Goal: Transaction & Acquisition: Purchase product/service

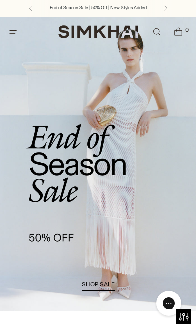
click at [58, 234] on link "/collections/sale" at bounding box center [98, 164] width 196 height 294
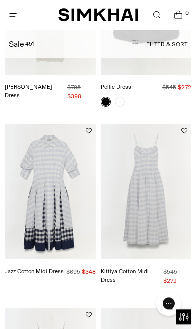
scroll to position [165, 0]
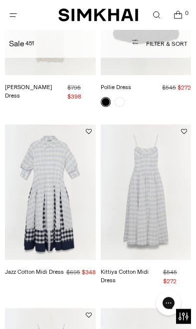
click at [26, 194] on img "Jazz Cotton Midi Dress" at bounding box center [50, 193] width 91 height 136
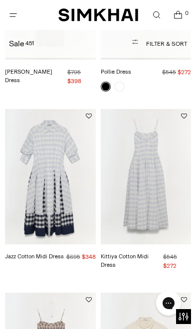
click at [35, 194] on img "Jazz Cotton Midi Dress" at bounding box center [50, 177] width 91 height 136
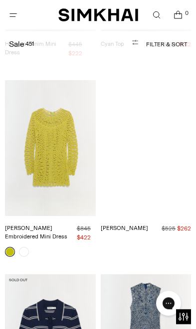
scroll to position [3521, 0]
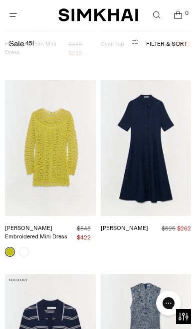
click at [157, 89] on img "Claudine Dress" at bounding box center [146, 148] width 91 height 136
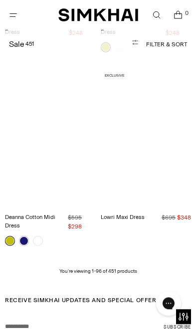
scroll to position [8776, 0]
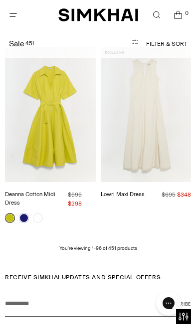
click at [70, 273] on span "RECEIVE SIMKHAI UPDATES AND SPECIAL OFFERS:" at bounding box center [83, 277] width 157 height 9
click at [82, 245] on p "You’re viewing 1-96 of 451 products" at bounding box center [98, 248] width 78 height 7
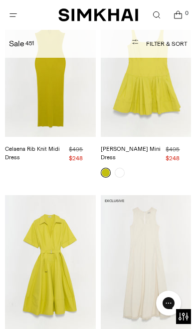
scroll to position [8627, 0]
click at [8, 11] on icon "Open menu modal" at bounding box center [13, 15] width 10 height 8
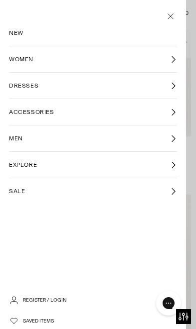
click at [17, 187] on span "SALE" at bounding box center [17, 191] width 16 height 9
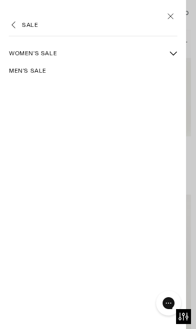
click at [29, 54] on span "Women's Sale" at bounding box center [33, 53] width 48 height 9
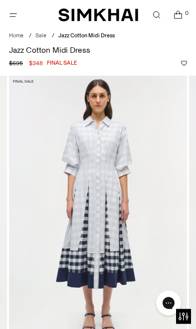
scroll to position [33, 0]
click at [70, 199] on img at bounding box center [98, 209] width 178 height 267
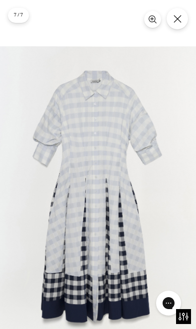
click at [174, 26] on button "Close" at bounding box center [176, 18] width 21 height 21
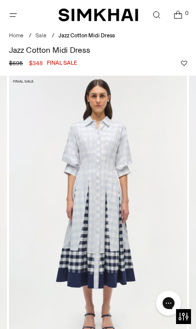
scroll to position [0, 0]
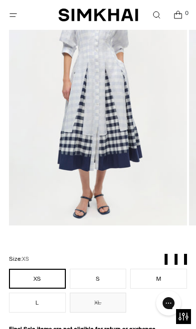
click at [86, 281] on button "S" at bounding box center [98, 279] width 57 height 20
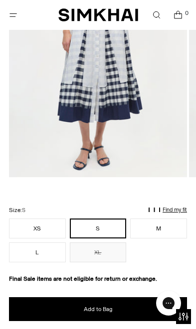
scroll to position [198, 0]
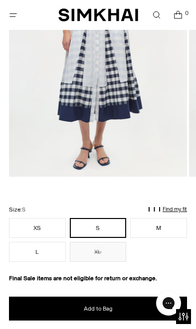
click at [85, 307] on span "Add to Bag" at bounding box center [98, 309] width 28 height 8
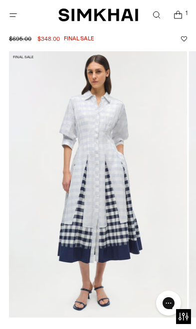
scroll to position [57, 0]
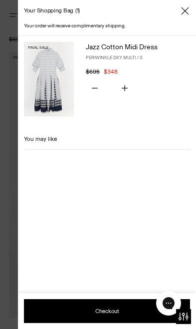
click at [192, 6] on div "Your shopping bag 1" at bounding box center [107, 11] width 178 height 22
click at [188, 12] on icon "Close" at bounding box center [185, 11] width 8 height 10
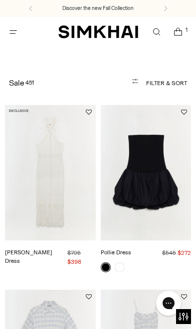
click at [5, 35] on span "Open menu modal" at bounding box center [13, 32] width 20 height 20
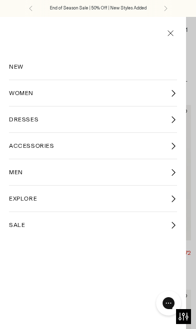
click at [171, 86] on link "WOMEN" at bounding box center [93, 93] width 168 height 26
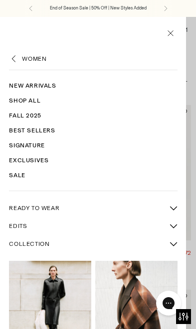
click at [18, 173] on link "Sale" at bounding box center [93, 175] width 168 height 15
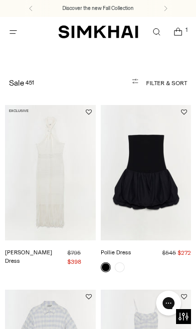
click at [5, 33] on span "Open menu modal" at bounding box center [13, 32] width 16 height 16
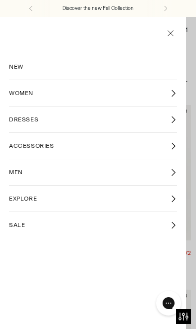
click at [168, 229] on link "SALE" at bounding box center [93, 225] width 168 height 26
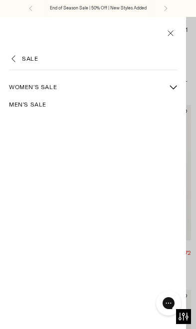
click at [176, 87] on icon "More Women's Sale sub-items" at bounding box center [173, 87] width 8 height 8
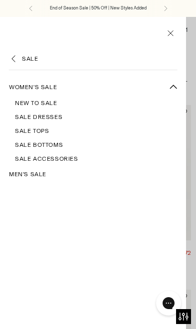
click at [24, 115] on span "Sale Dresses" at bounding box center [38, 117] width 47 height 9
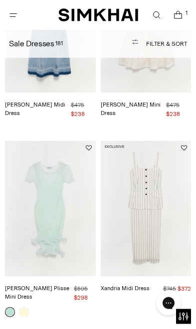
scroll to position [1221, 0]
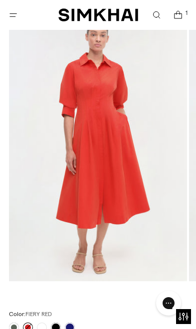
scroll to position [100, 0]
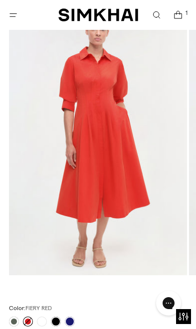
click at [46, 319] on link at bounding box center [42, 322] width 10 height 10
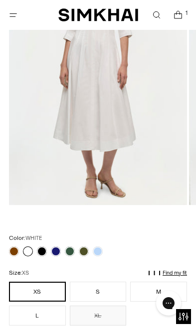
scroll to position [144, 0]
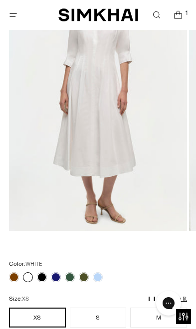
click at [59, 276] on link at bounding box center [56, 278] width 10 height 10
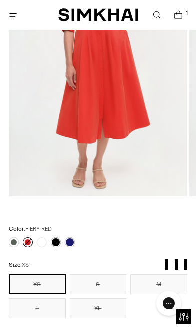
click at [66, 242] on link at bounding box center [70, 243] width 10 height 10
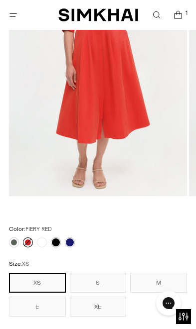
scroll to position [194, 0]
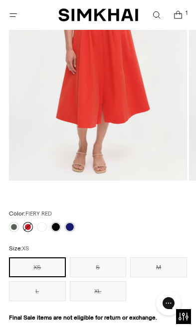
click at [59, 225] on link at bounding box center [56, 227] width 10 height 10
click at [17, 222] on div at bounding box center [42, 227] width 70 height 14
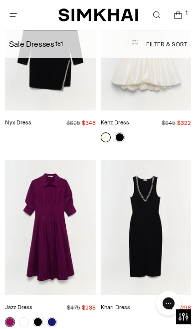
scroll to position [6109, 0]
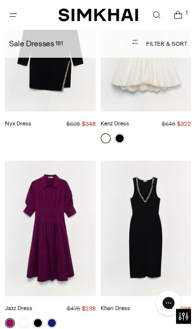
click at [76, 161] on img "Jazz Dress" at bounding box center [50, 229] width 91 height 136
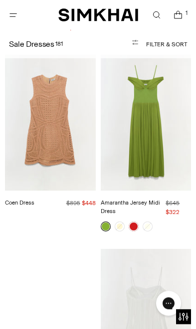
scroll to position [16040, 0]
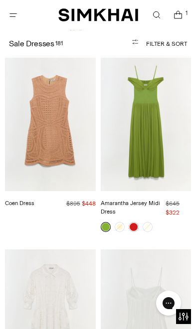
click at [77, 250] on img "Jazz Embroidered Midi Dress" at bounding box center [50, 318] width 91 height 136
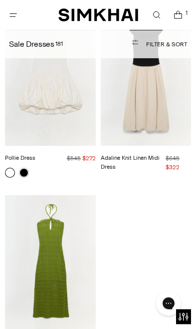
scroll to position [16658, 0]
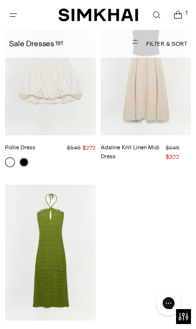
click at [5, 22] on span "Open menu modal" at bounding box center [13, 15] width 20 height 20
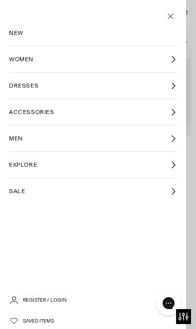
click at [176, 192] on icon at bounding box center [172, 191] width 7 height 7
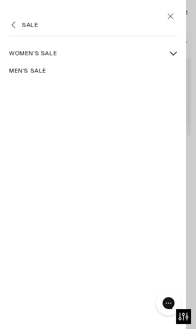
click at [173, 54] on icon "More Women's Sale sub-items" at bounding box center [173, 53] width 7 height 3
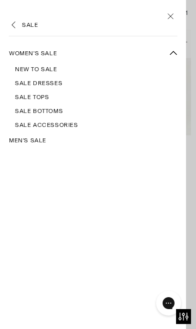
click at [32, 100] on span "Sale Tops" at bounding box center [32, 97] width 34 height 9
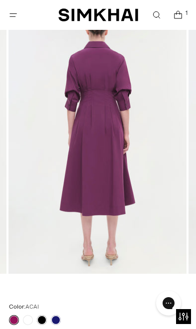
scroll to position [99, 0]
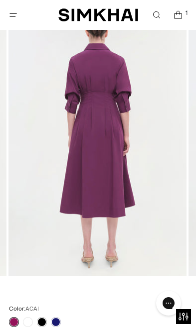
click at [26, 320] on link at bounding box center [28, 322] width 10 height 10
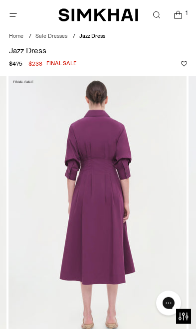
scroll to position [11, 0]
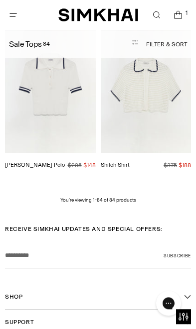
scroll to position [7631, 0]
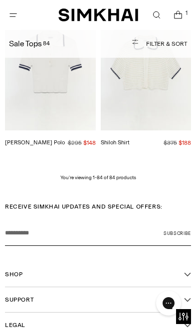
click at [15, 12] on icon "Open menu modal" at bounding box center [13, 15] width 10 height 8
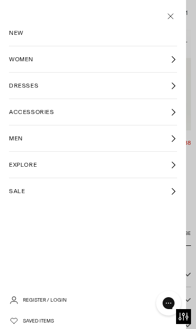
click at [9, 62] on span "WOMEN" at bounding box center [21, 59] width 24 height 9
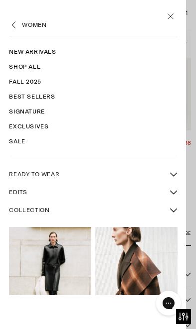
click at [22, 52] on link "New Arrivals" at bounding box center [93, 51] width 168 height 15
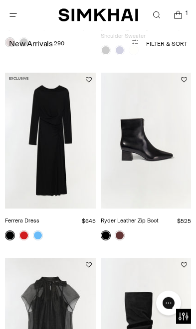
scroll to position [1925, 0]
